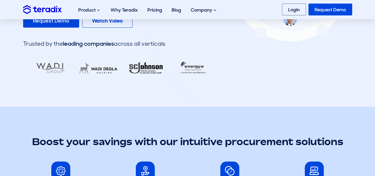
scroll to position [237, 0]
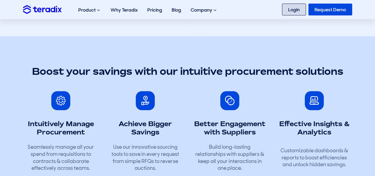
click at [301, 6] on link "Login" at bounding box center [294, 10] width 24 height 12
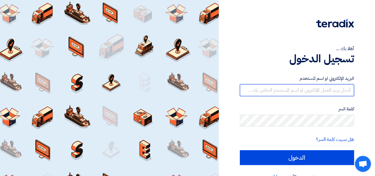
click at [265, 89] on input "text" at bounding box center [297, 90] width 114 height 12
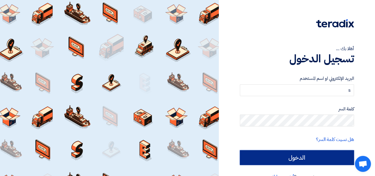
click at [291, 153] on input "الدخول" at bounding box center [297, 157] width 114 height 15
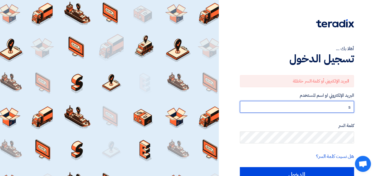
click at [322, 105] on input "s" at bounding box center [297, 107] width 114 height 12
type input "s.ahmed@betateck-eg.com"
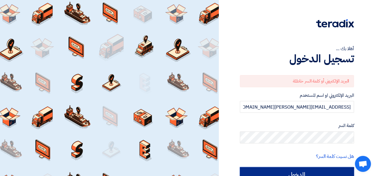
click at [305, 175] on input "الدخول" at bounding box center [297, 174] width 114 height 15
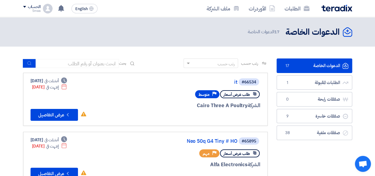
click at [219, 36] on div "الدعوات الخاصة الدعوات الخاصة 17 الدعوات الخاصة" at bounding box center [187, 32] width 329 height 12
click at [259, 9] on link "الأوردرات" at bounding box center [262, 8] width 36 height 14
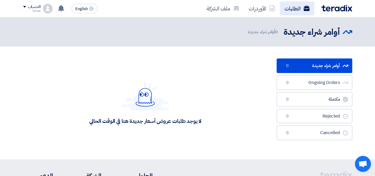
click at [286, 6] on link "الطلبات" at bounding box center [297, 8] width 34 height 14
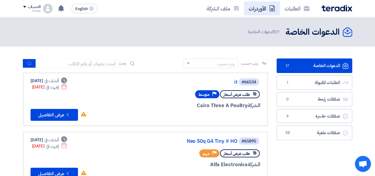
click at [264, 14] on link "الأوردرات" at bounding box center [262, 8] width 36 height 14
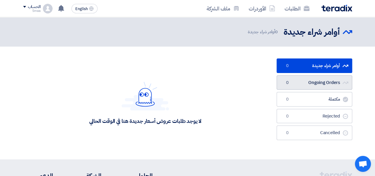
click at [308, 80] on link "Ongoing Orders Ongoing Orders 0" at bounding box center [315, 82] width 76 height 15
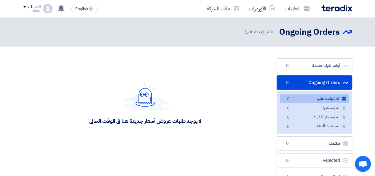
click at [199, 78] on div "لا يوجد طلبات عروض أسعار جديدة هنا في الوقت الحالي" at bounding box center [145, 102] width 245 height 89
click at [37, 9] on div "Smaa" at bounding box center [31, 10] width 17 height 3
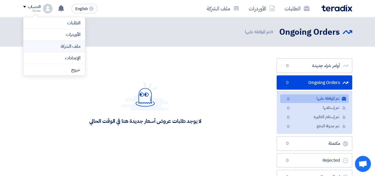
click at [65, 44] on link "ملف الشركة" at bounding box center [54, 46] width 52 height 7
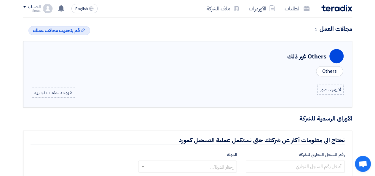
scroll to position [206, 0]
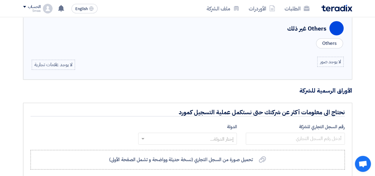
click at [227, 101] on div "الأوراق الرسمية للشركة نحتاج الى معلومات أكثر عن شركتك حتى نستكمل عملية التسجيل…" at bounding box center [187, 165] width 329 height 157
drag, startPoint x: 374, startPoint y: 85, endPoint x: 373, endPoint y: 55, distance: 29.1
click at [373, 55] on div "إضافة/تغيير شعار الشركة Image Beta Technology Profile إضافة/تغيير الصورة Profil…" at bounding box center [187, 50] width 375 height 478
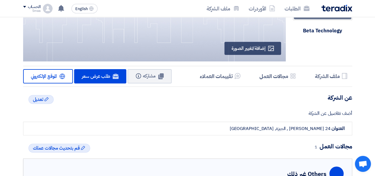
scroll to position [0, 0]
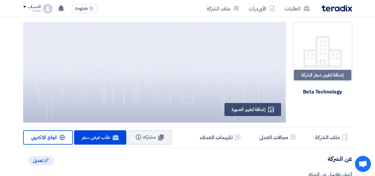
click at [320, 103] on div "إضافة/تغيير شعار الشركة Image Beta Technology" at bounding box center [319, 73] width 66 height 103
click at [264, 3] on link "الأوردرات" at bounding box center [262, 8] width 36 height 14
